Goal: Entertainment & Leisure: Consume media (video, audio)

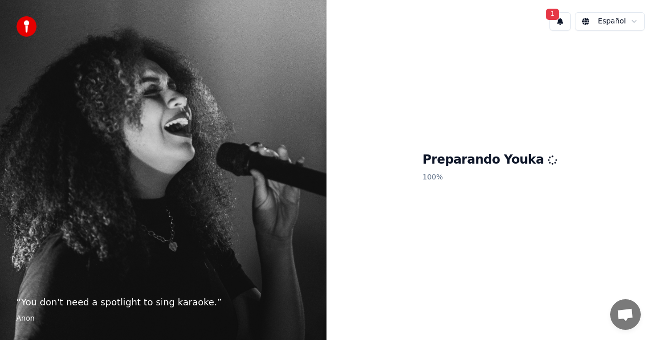
click at [549, 10] on div "1 Español" at bounding box center [489, 21] width 326 height 35
click at [554, 11] on span "1" at bounding box center [552, 14] width 13 height 11
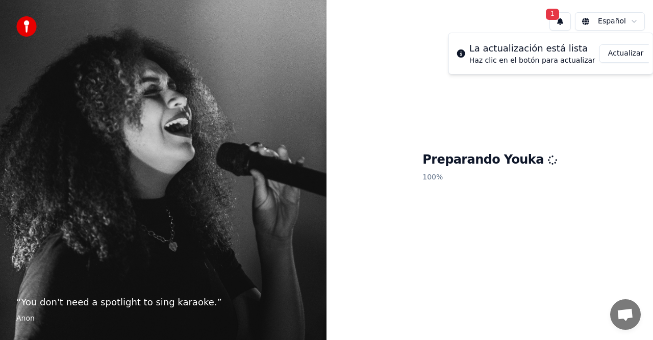
click at [610, 58] on button "Actualizar" at bounding box center [625, 53] width 53 height 18
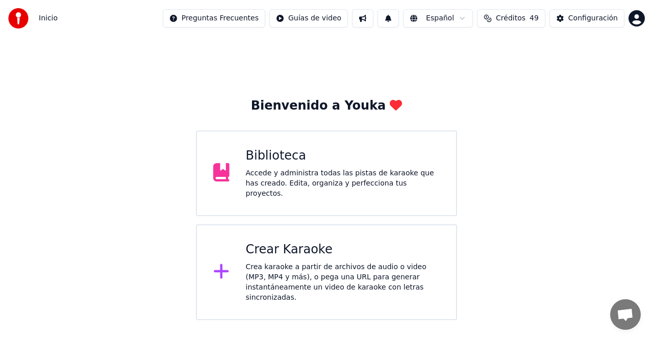
click at [399, 20] on button at bounding box center [387, 18] width 21 height 18
click at [409, 67] on div "Bienvenido a Youka Biblioteca Accede y administra todas las pistas de karaoke q…" at bounding box center [326, 178] width 653 height 283
click at [258, 163] on div "Biblioteca" at bounding box center [343, 156] width 194 height 16
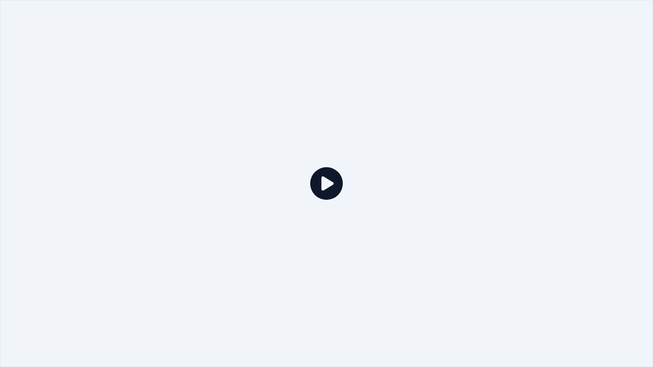
click at [318, 181] on icon at bounding box center [326, 183] width 33 height 33
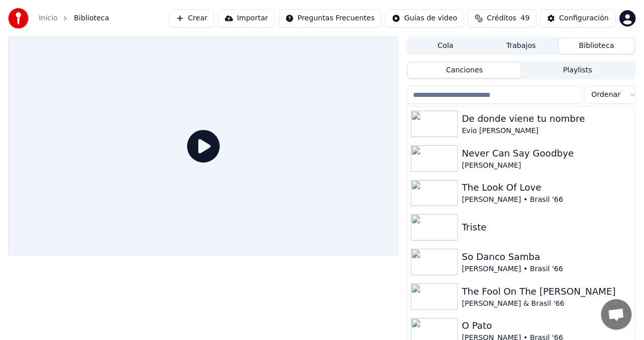
click at [214, 18] on button "Crear" at bounding box center [191, 18] width 45 height 18
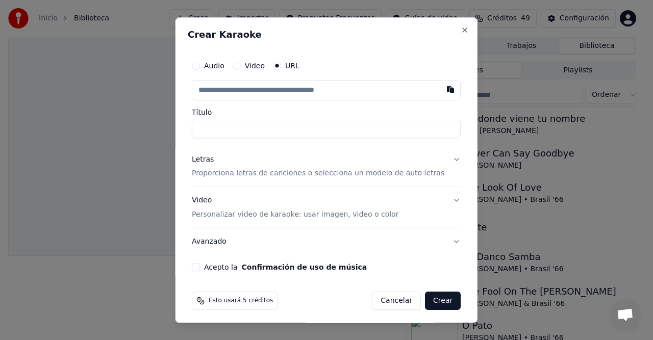
click at [222, 91] on input "text" at bounding box center [326, 90] width 269 height 20
click at [441, 91] on button "button" at bounding box center [451, 89] width 20 height 18
type input "**********"
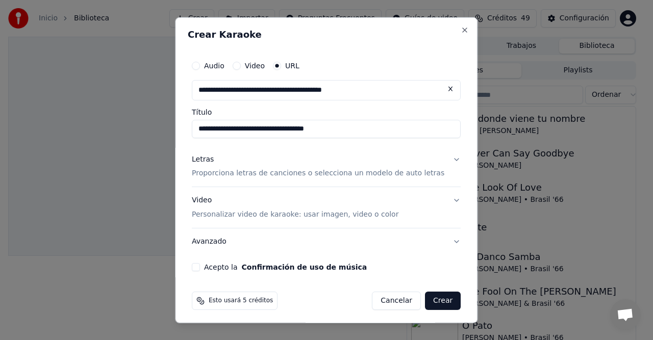
type input "**********"
click at [439, 158] on button "Letras Proporciona letras de canciones o selecciona un modelo de auto letras" at bounding box center [326, 166] width 269 height 41
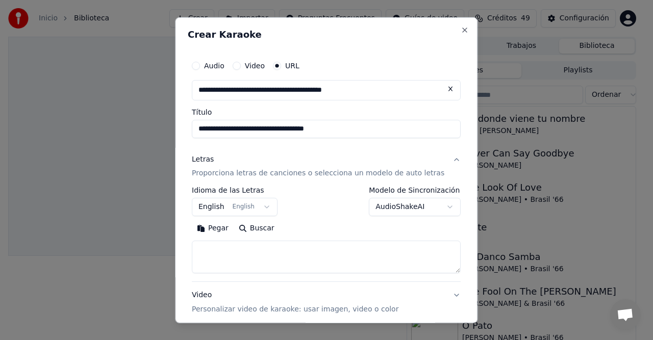
click at [438, 204] on body "**********" at bounding box center [322, 170] width 644 height 340
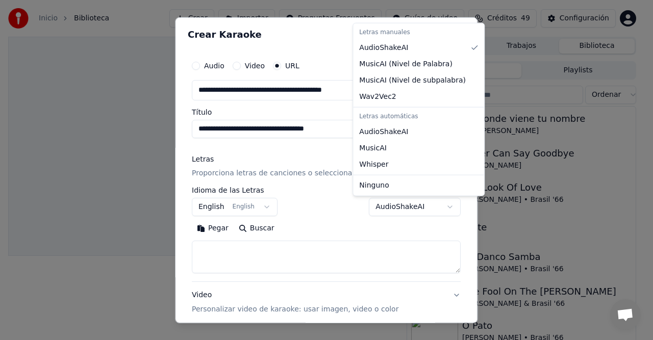
select select "**********"
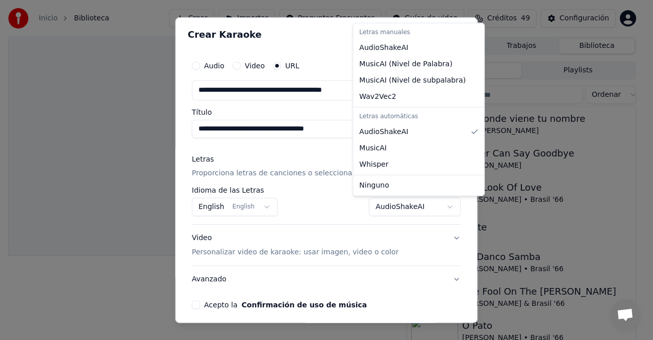
click at [434, 205] on body "**********" at bounding box center [322, 170] width 644 height 340
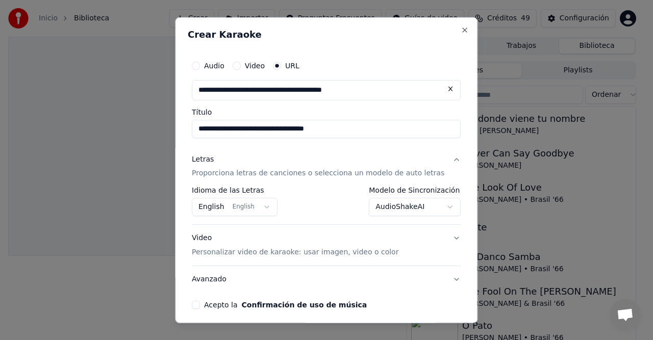
drag, startPoint x: 329, startPoint y: 204, endPoint x: 324, endPoint y: 200, distance: 6.5
click at [328, 204] on body "**********" at bounding box center [322, 170] width 644 height 340
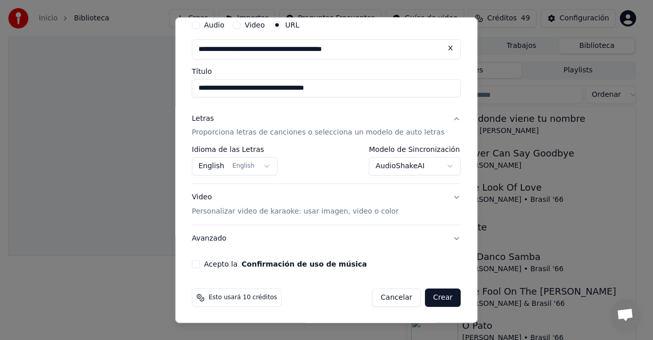
click at [440, 238] on button "Avanzado" at bounding box center [326, 238] width 269 height 27
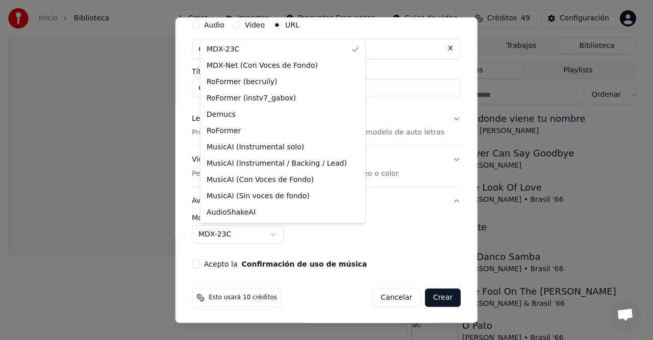
click at [278, 233] on body "**********" at bounding box center [322, 170] width 644 height 340
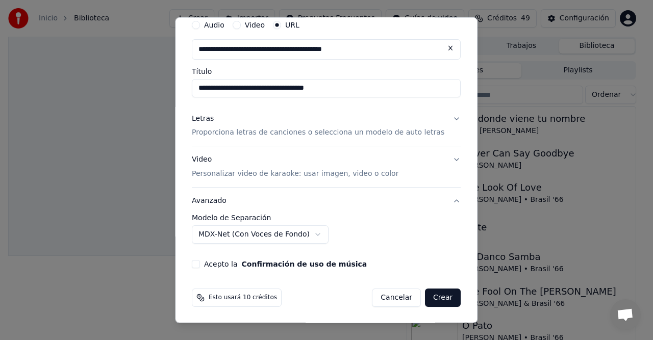
click at [200, 262] on button "Acepto la Confirmación de uso de música" at bounding box center [196, 264] width 8 height 8
click at [437, 295] on button "Crear" at bounding box center [443, 298] width 36 height 18
select select "******"
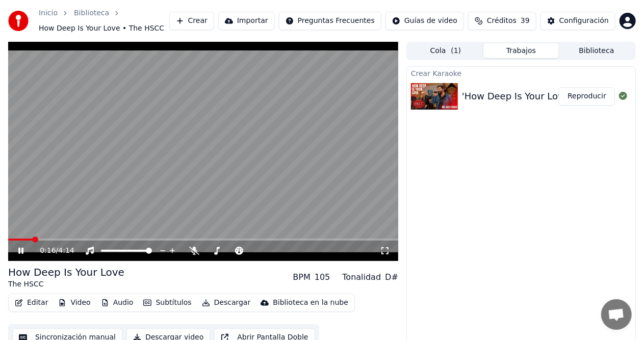
drag, startPoint x: 22, startPoint y: 248, endPoint x: 26, endPoint y: 253, distance: 6.2
click at [22, 247] on icon at bounding box center [27, 251] width 23 height 8
click at [12, 241] on span at bounding box center [10, 240] width 5 height 2
click at [8, 239] on span at bounding box center [11, 240] width 6 height 6
click at [16, 249] on div "0:00 / 4:14" at bounding box center [203, 251] width 382 height 10
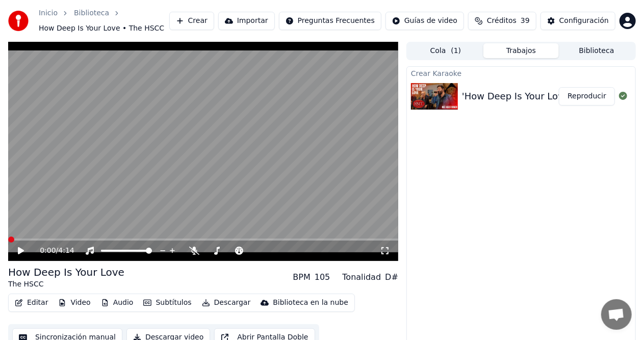
drag, startPoint x: 23, startPoint y: 249, endPoint x: 19, endPoint y: 253, distance: 5.8
click at [21, 251] on icon at bounding box center [27, 251] width 23 height 8
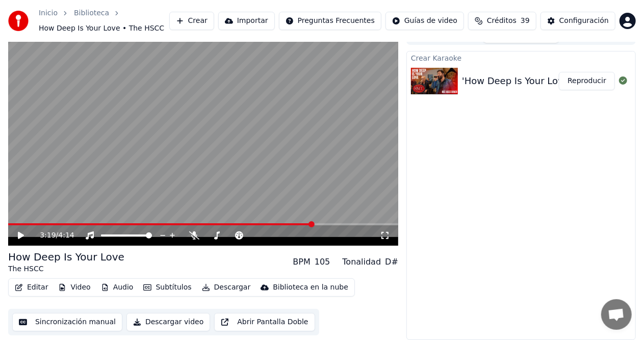
scroll to position [0, 0]
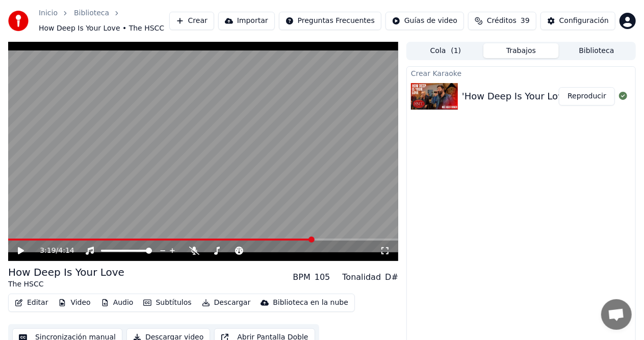
drag, startPoint x: 374, startPoint y: 238, endPoint x: 369, endPoint y: 245, distance: 8.1
click at [372, 241] on div "3:19 / 4:14" at bounding box center [203, 151] width 390 height 219
click at [369, 240] on span at bounding box center [203, 240] width 390 height 2
click at [20, 251] on icon at bounding box center [21, 250] width 6 height 7
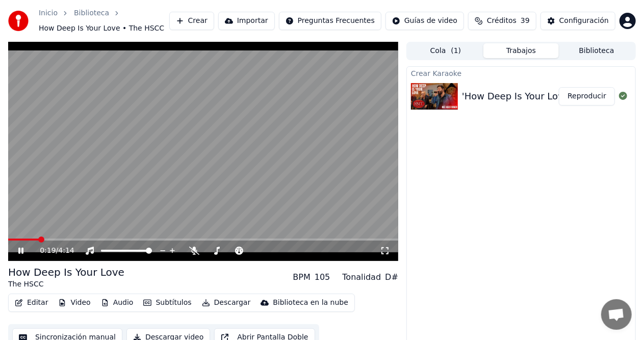
click at [21, 252] on icon at bounding box center [27, 251] width 23 height 8
click at [580, 56] on button "Biblioteca" at bounding box center [596, 50] width 75 height 15
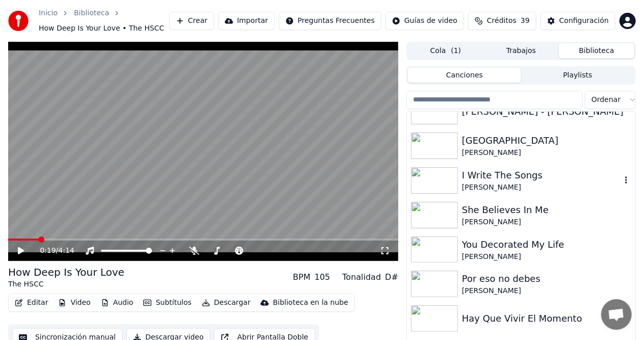
scroll to position [612, 0]
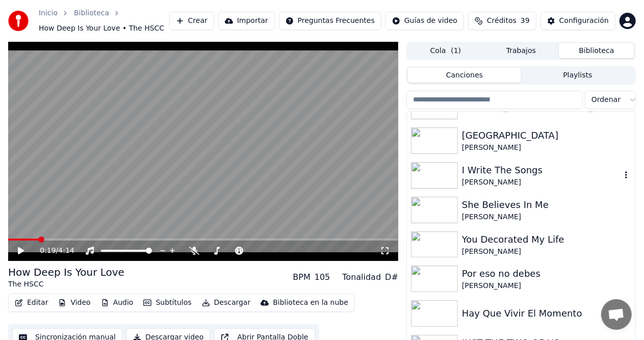
click at [483, 172] on div "I Write The Songs" at bounding box center [541, 170] width 159 height 14
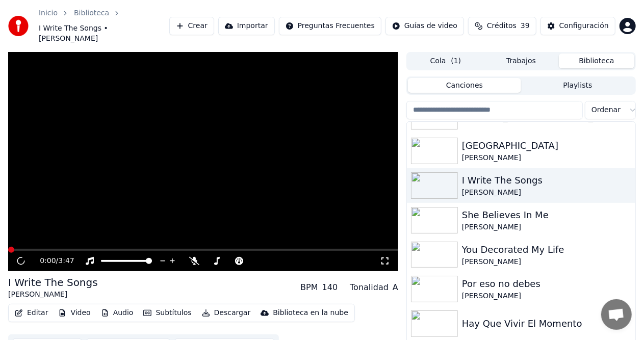
click at [384, 257] on icon at bounding box center [385, 261] width 10 height 8
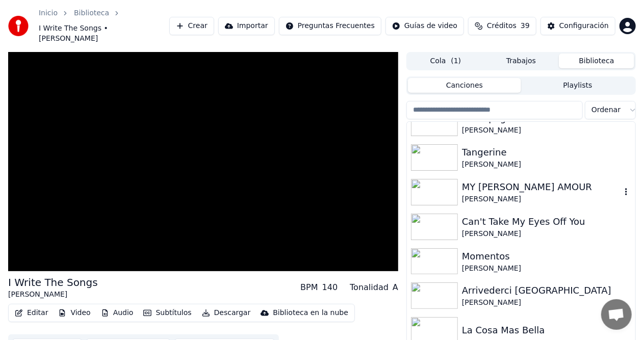
scroll to position [867, 0]
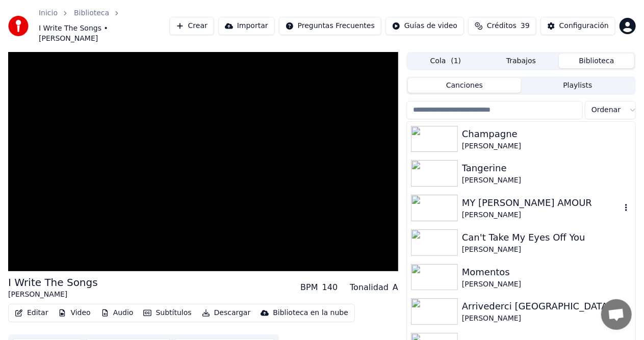
click at [523, 196] on div "MY [PERSON_NAME] AMOUR" at bounding box center [541, 203] width 159 height 14
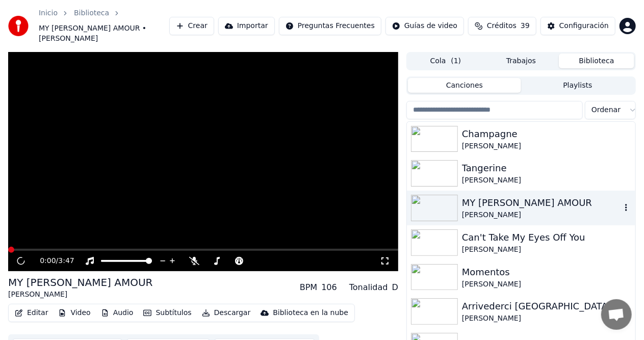
click at [523, 196] on div "MY [PERSON_NAME] AMOUR" at bounding box center [541, 203] width 159 height 14
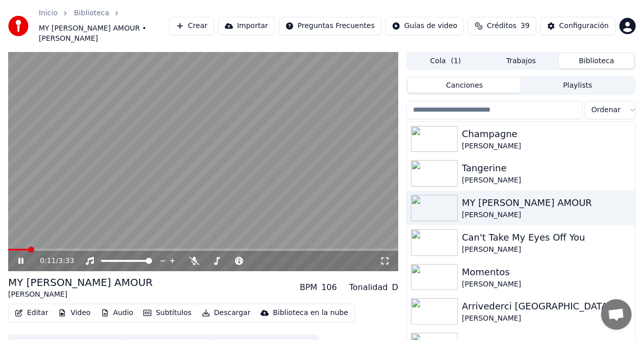
click at [28, 249] on span at bounding box center [203, 250] width 390 height 2
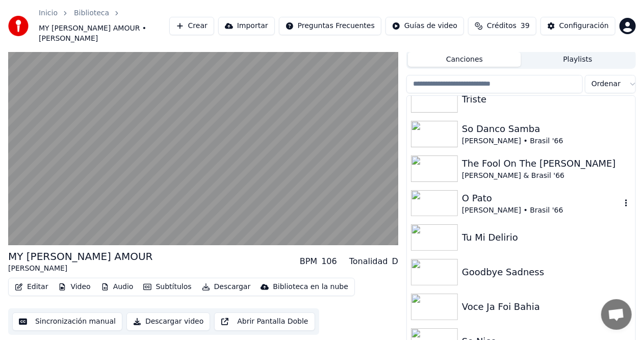
scroll to position [153, 0]
click at [480, 190] on div "O Pato" at bounding box center [541, 197] width 159 height 14
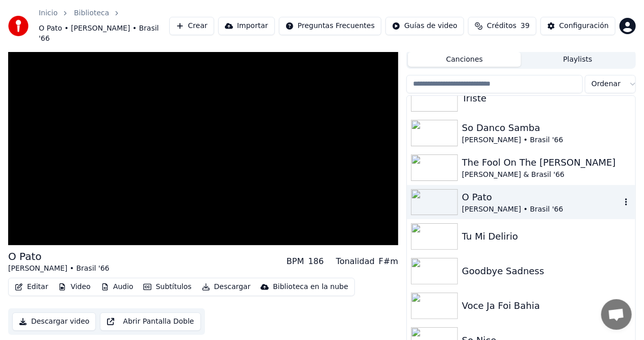
click at [480, 190] on div "O Pato" at bounding box center [541, 197] width 159 height 14
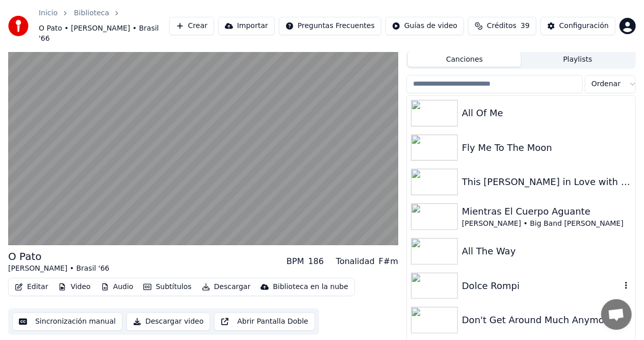
scroll to position [1376, 0]
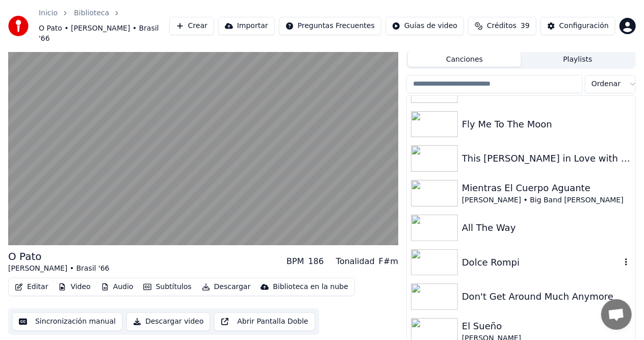
click at [477, 260] on div "Dolce Rompi" at bounding box center [521, 262] width 228 height 35
click at [477, 259] on div "Dolce Rompi" at bounding box center [521, 262] width 228 height 35
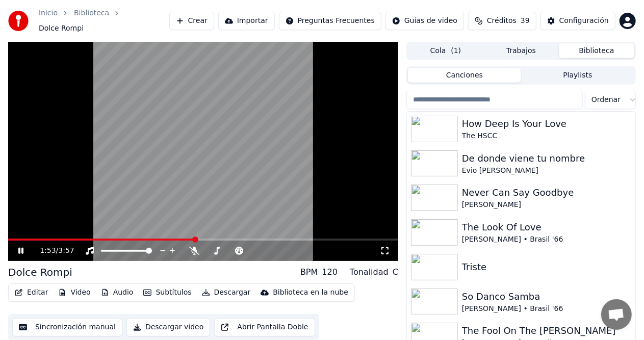
click at [21, 248] on icon at bounding box center [20, 251] width 5 height 6
click at [579, 70] on button "Playlists" at bounding box center [577, 75] width 113 height 15
click at [474, 69] on button "Canciones" at bounding box center [464, 75] width 113 height 15
